Goal: Task Accomplishment & Management: Use online tool/utility

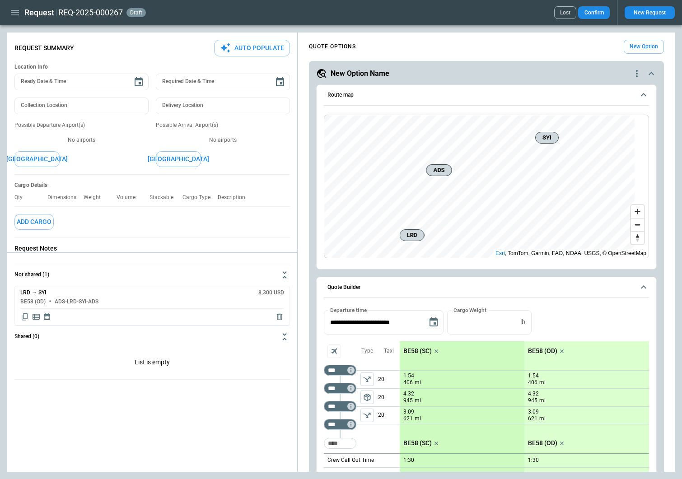
click at [632, 47] on button "New Option" at bounding box center [644, 47] width 40 height 14
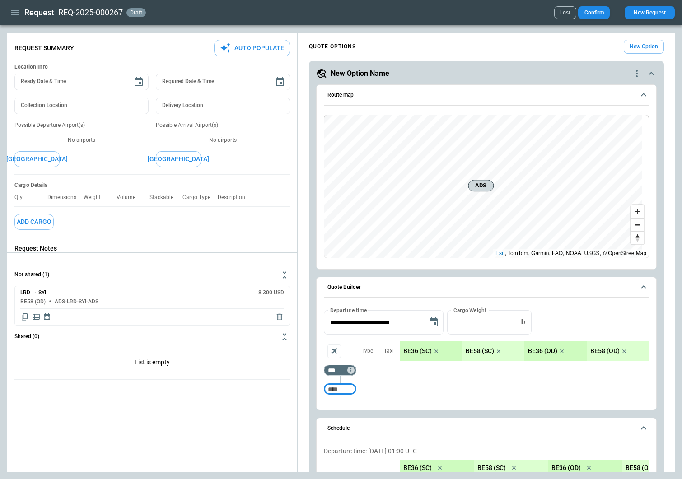
click at [340, 392] on input "Too short" at bounding box center [340, 389] width 29 height 16
type input "***"
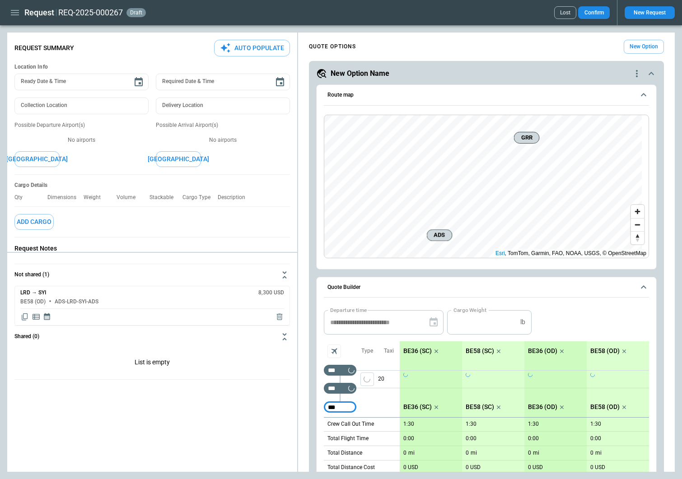
type input "***"
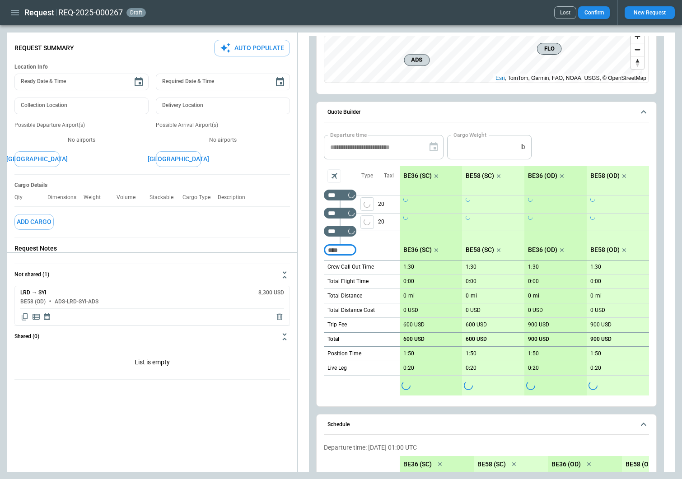
scroll to position [181, 0]
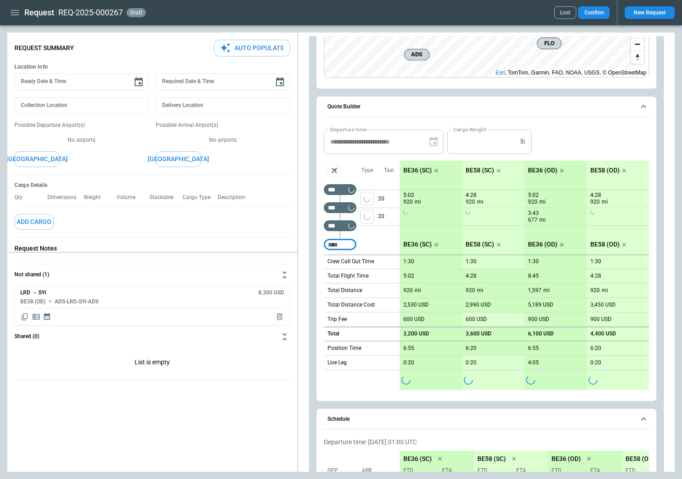
click at [436, 169] on icon "scrollable content" at bounding box center [436, 170] width 9 height 9
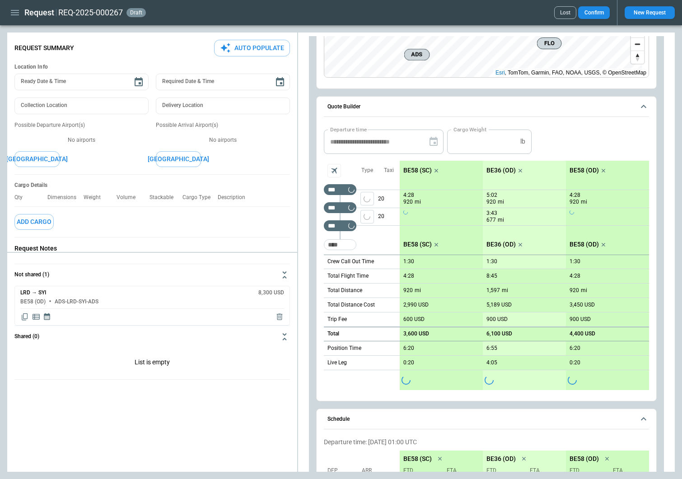
click at [436, 169] on icon "scrollable content" at bounding box center [436, 170] width 9 height 9
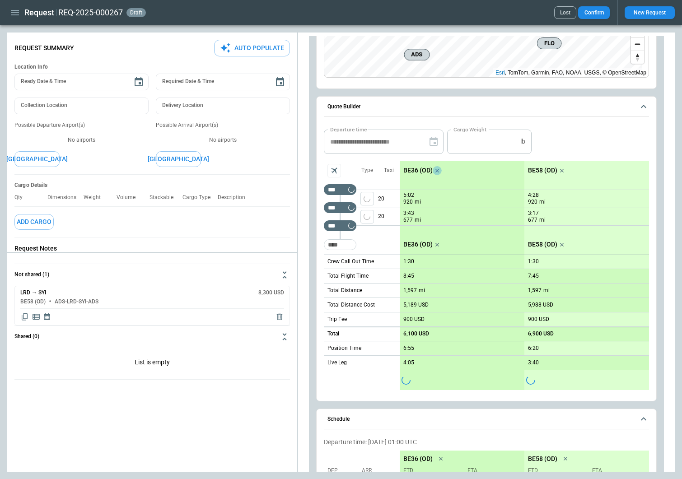
click at [436, 169] on icon "scrollable content" at bounding box center [437, 171] width 4 height 4
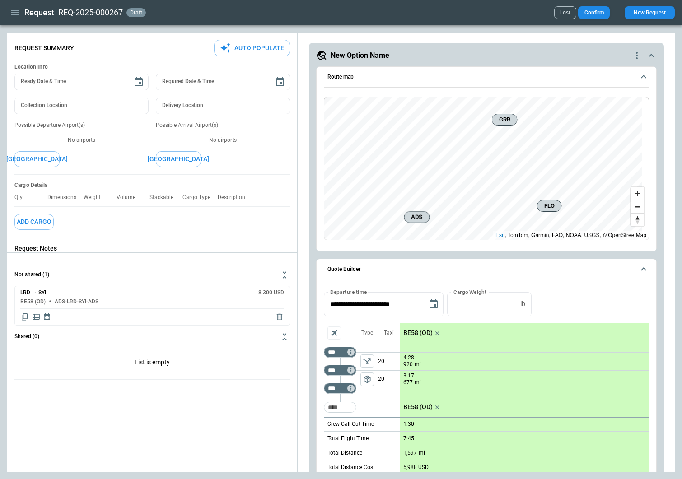
scroll to position [0, 0]
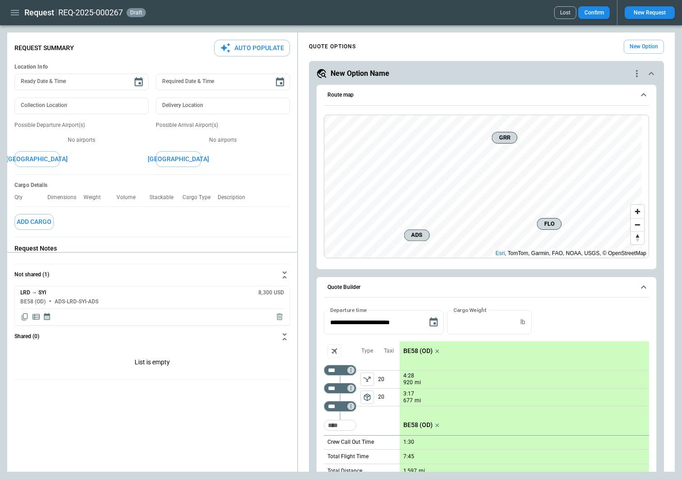
drag, startPoint x: 678, startPoint y: 92, endPoint x: 671, endPoint y: 90, distance: 7.1
click at [678, 92] on main "**********" at bounding box center [341, 252] width 682 height 454
drag, startPoint x: 677, startPoint y: 102, endPoint x: 515, endPoint y: 42, distance: 173.3
click at [677, 102] on main "**********" at bounding box center [341, 252] width 682 height 454
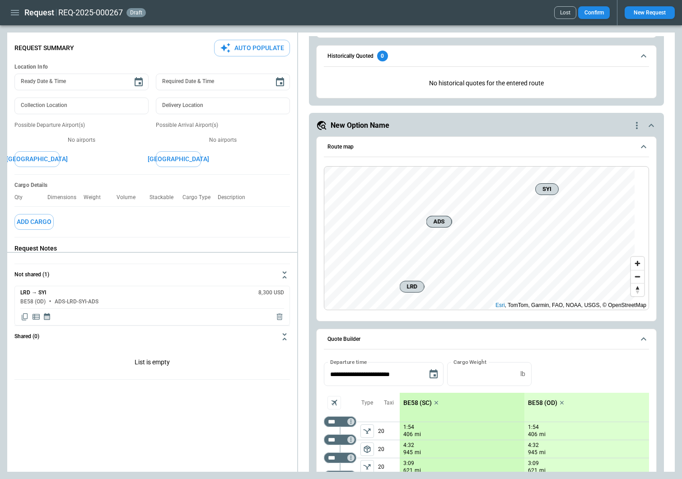
scroll to position [660, 0]
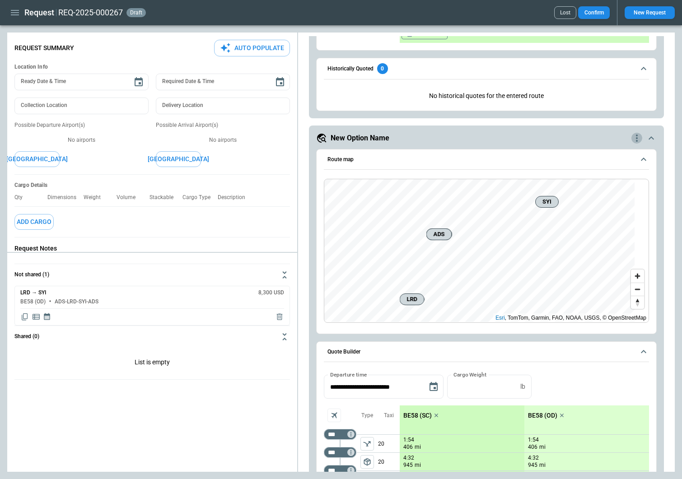
click at [631, 135] on icon "quote-option-actions" at bounding box center [636, 138] width 11 height 11
click at [585, 194] on li "Delete Quote Option" at bounding box center [595, 192] width 79 height 13
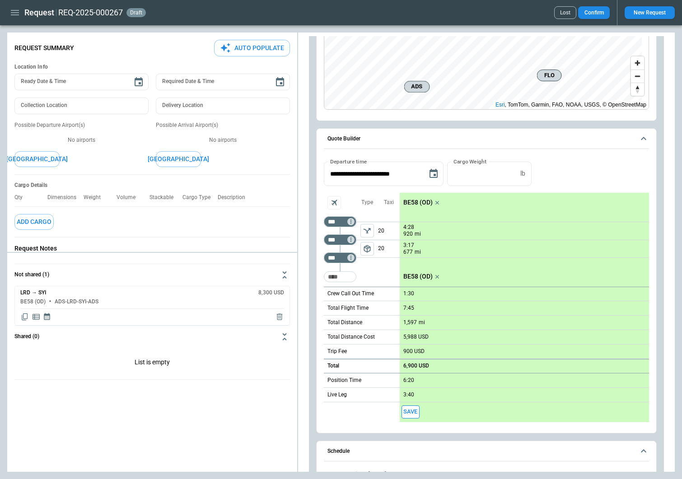
scroll to position [0, 0]
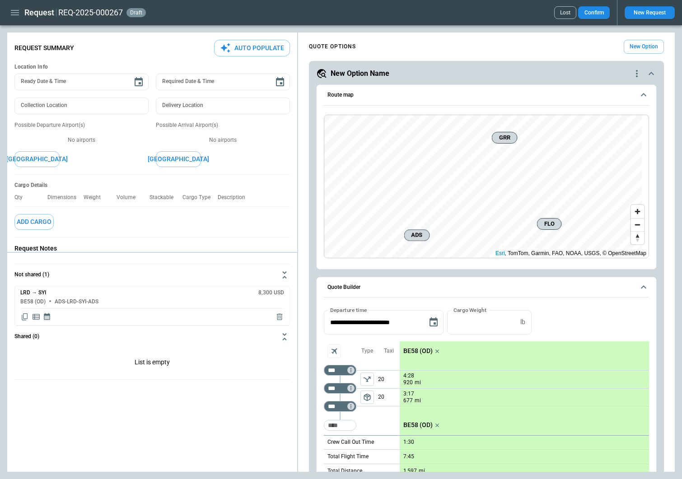
click at [631, 69] on icon "quote-option-actions" at bounding box center [636, 73] width 11 height 11
click at [583, 128] on li "Delete Quote Option" at bounding box center [595, 128] width 79 height 13
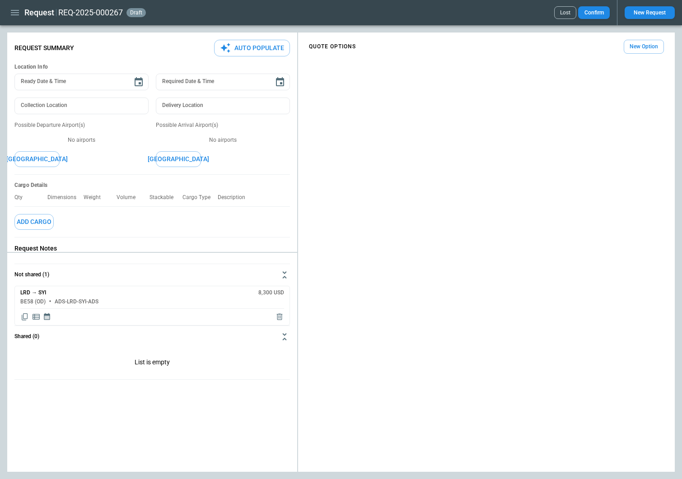
click at [15, 12] on icon "button" at bounding box center [14, 12] width 11 height 11
click at [23, 29] on li "Home" at bounding box center [41, 31] width 68 height 15
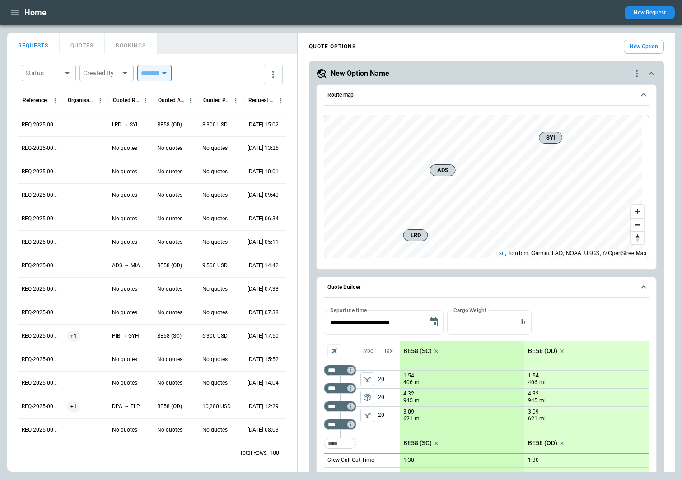
click at [631, 73] on icon "quote-option-actions" at bounding box center [636, 73] width 11 height 11
click at [573, 129] on li "Delete Quote Option" at bounding box center [595, 128] width 79 height 13
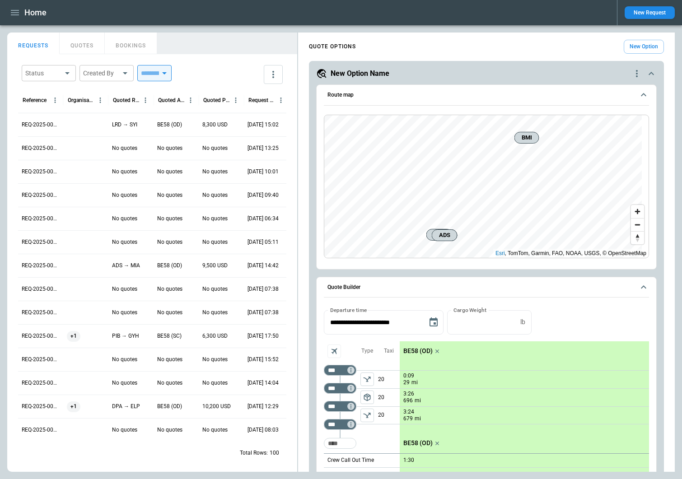
click at [636, 74] on icon "quote-option-actions" at bounding box center [637, 73] width 2 height 7
click at [582, 129] on li "Delete Quote Option" at bounding box center [595, 128] width 79 height 13
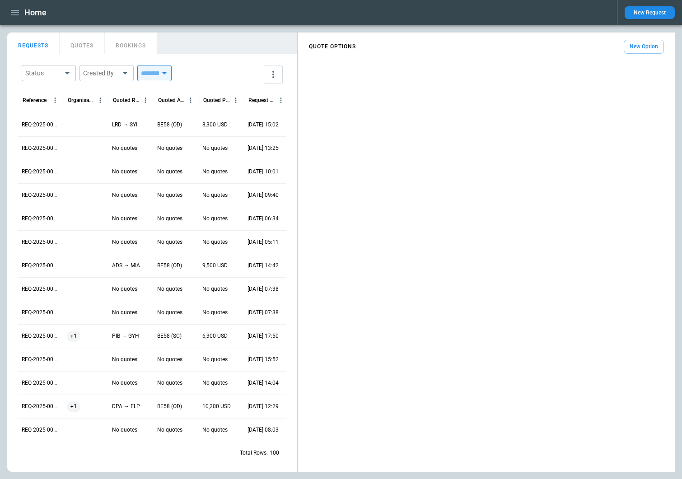
click at [650, 45] on button "New Option" at bounding box center [644, 47] width 40 height 14
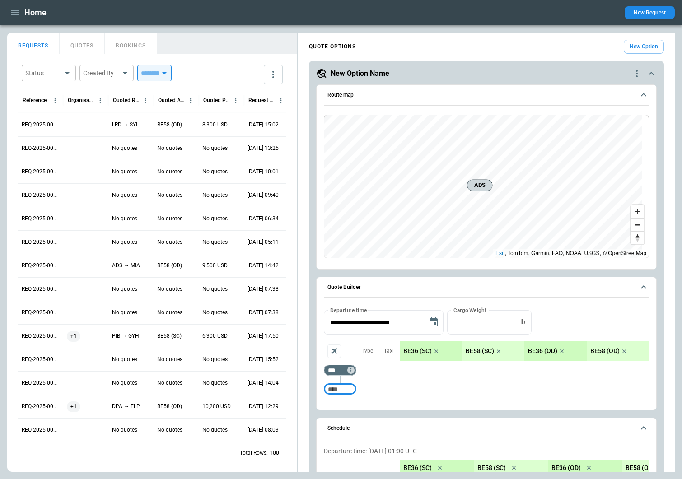
scroll to position [116, 0]
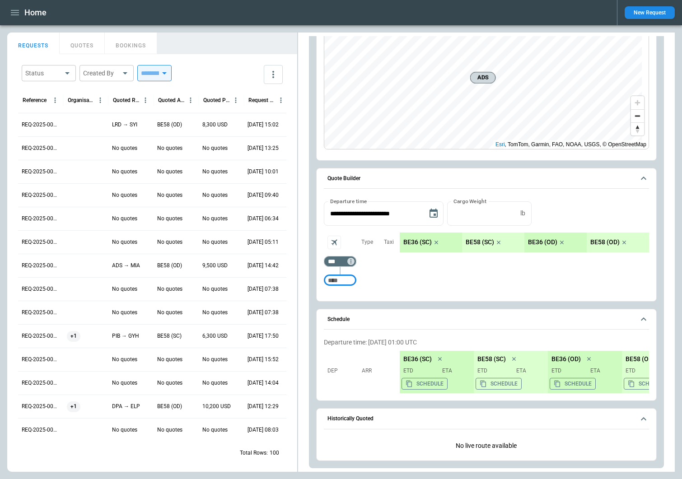
click at [437, 241] on icon "scrollable content" at bounding box center [436, 243] width 4 height 4
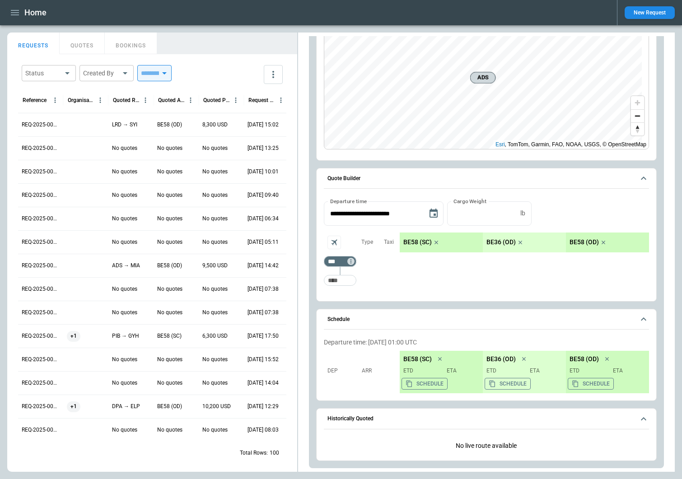
scroll to position [109, 0]
click at [436, 245] on icon "scrollable content" at bounding box center [436, 242] width 9 height 9
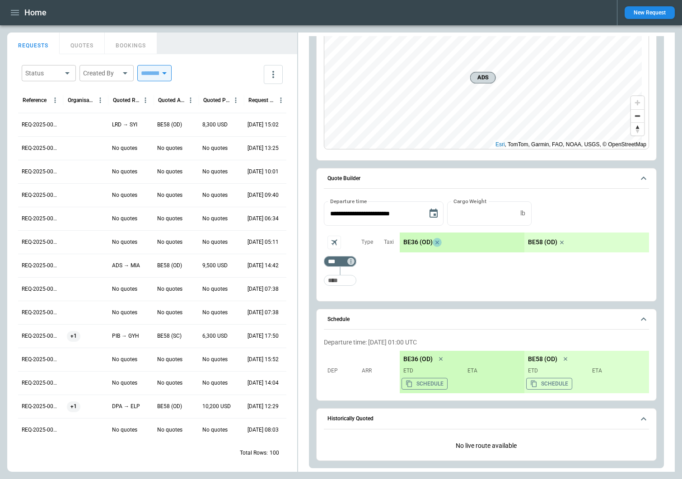
click at [439, 241] on icon "scrollable content" at bounding box center [437, 242] width 9 height 9
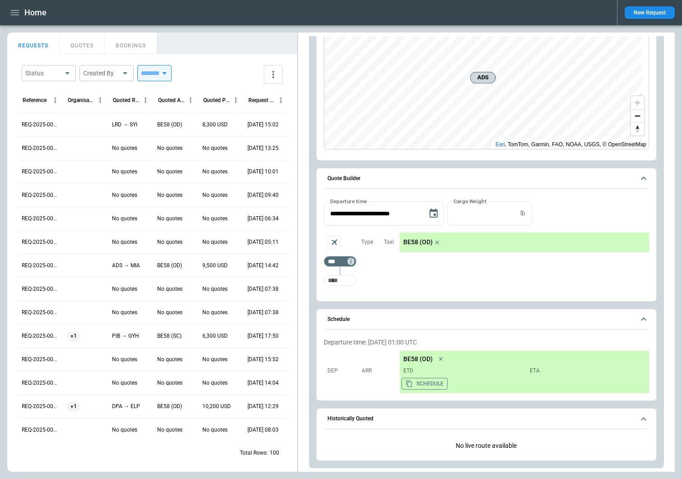
click at [344, 278] on input "Too short" at bounding box center [340, 280] width 29 height 16
type input "***"
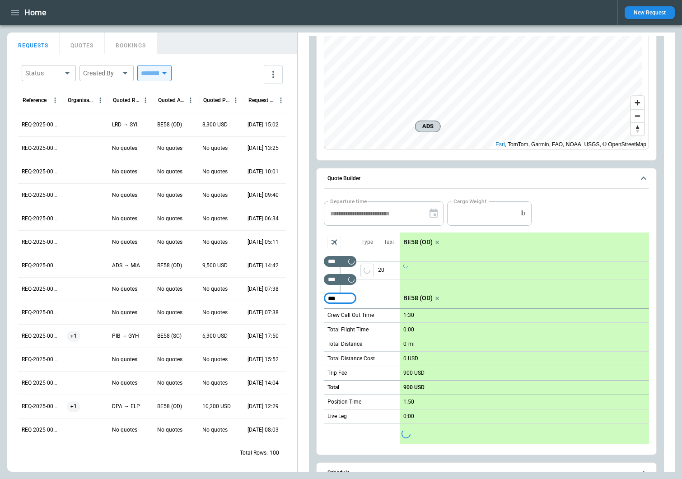
type input "***"
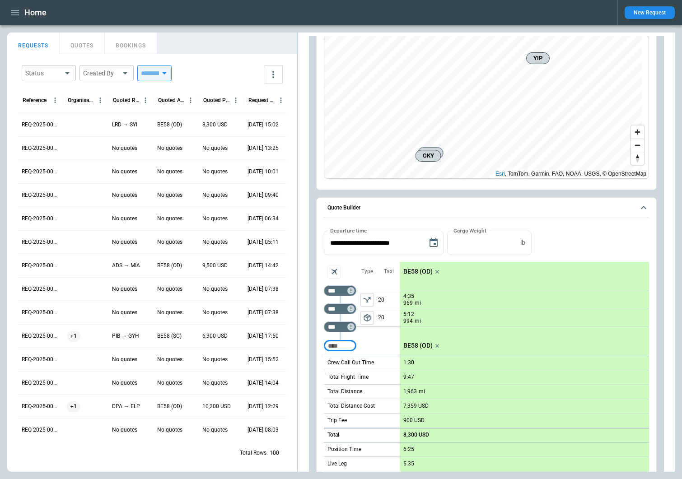
scroll to position [64, 0]
